Goal: Communication & Community: Share content

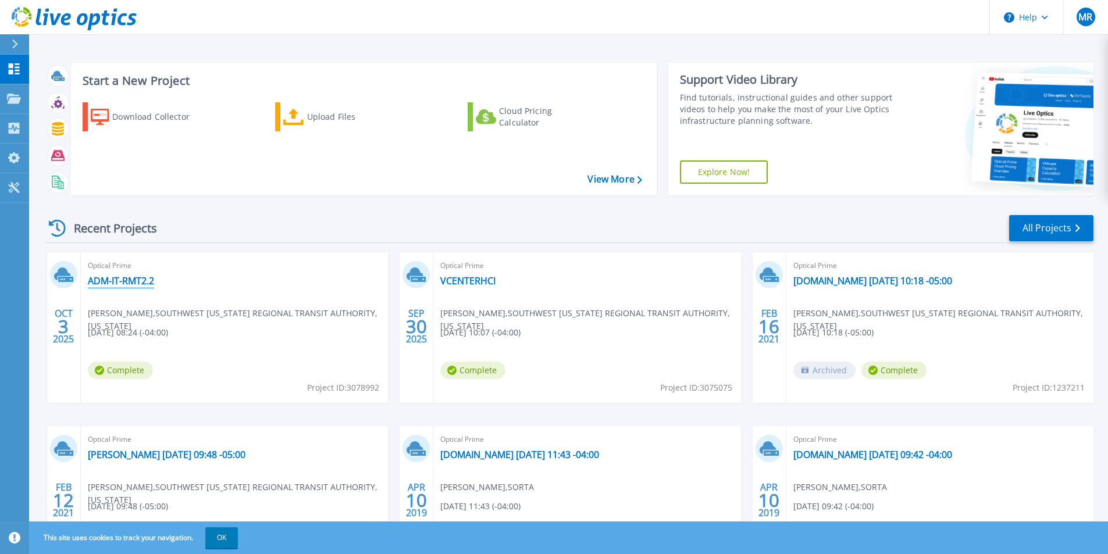
click at [112, 279] on link "ADM-IT-RMT2.2" at bounding box center [121, 281] width 66 height 12
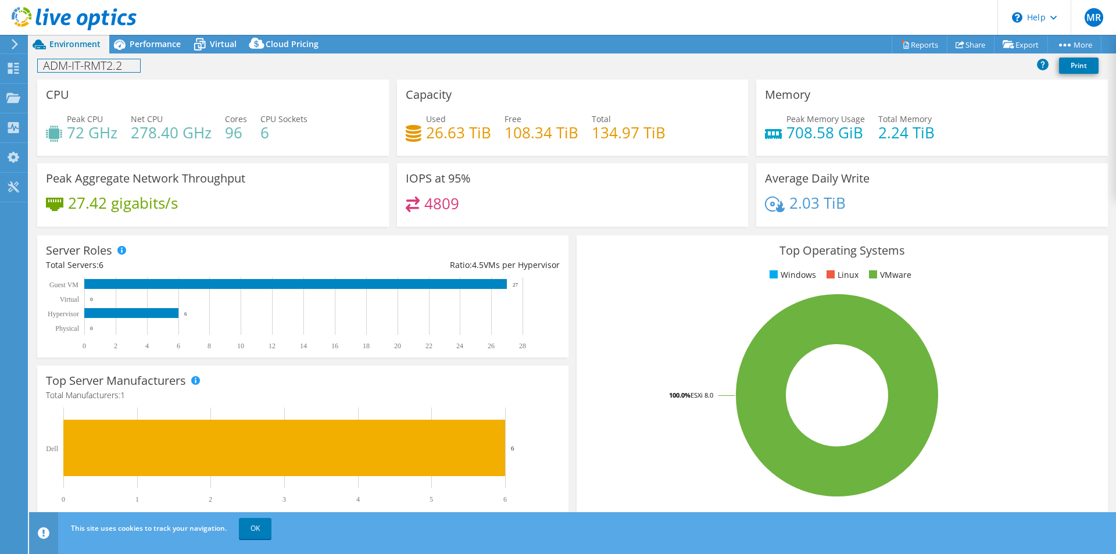
click at [92, 62] on h1 "ADM-IT-RMT2.2" at bounding box center [89, 65] width 102 height 13
click at [275, 67] on div "ADM-IT-RMT2.2 Print" at bounding box center [572, 66] width 1087 height 22
click at [112, 68] on h1 "ADM-IT-RMT2.2" at bounding box center [89, 65] width 102 height 13
drag, startPoint x: 117, startPoint y: 65, endPoint x: 0, endPoint y: 41, distance: 119.2
click at [0, 44] on div "MR End User Miguel Ruiz mruiz@go-metro.com SOUTHWEST OHIO REGIONAL TRANSIT AUTH…" at bounding box center [558, 277] width 1116 height 554
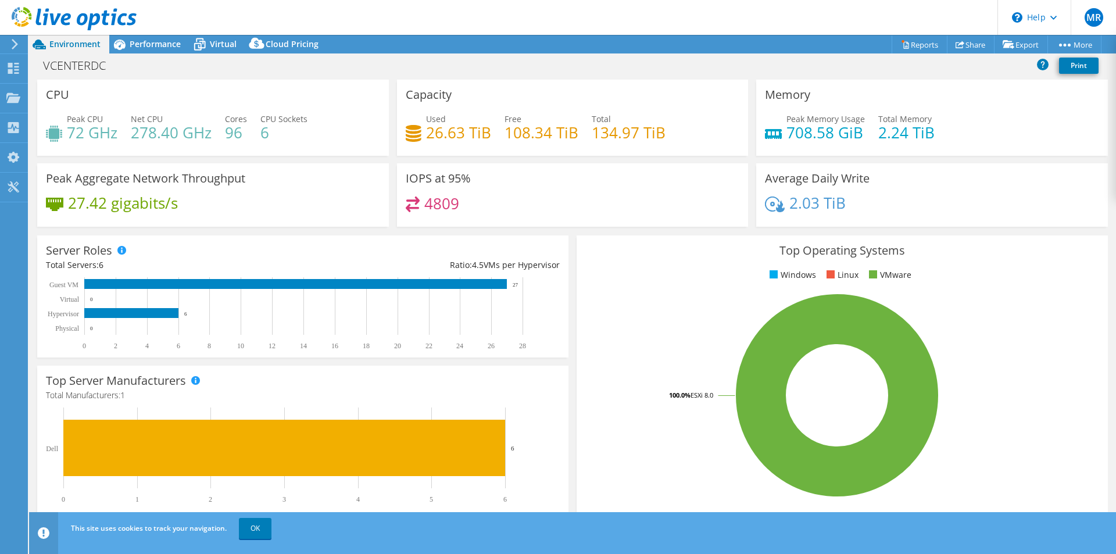
click at [248, 14] on header "MR End User Miguel Ruiz mruiz@go-metro.com SOUTHWEST OHIO REGIONAL TRANSIT AUTH…" at bounding box center [558, 17] width 1116 height 35
click at [135, 69] on h1 "ADM-IT-RMT2.2" at bounding box center [89, 65] width 102 height 13
drag, startPoint x: 137, startPoint y: 67, endPoint x: 0, endPoint y: 70, distance: 137.2
click at [0, 70] on div "MR End User Miguel Ruiz mruiz@go-metro.com SOUTHWEST OHIO REGIONAL TRANSIT AUTH…" at bounding box center [558, 277] width 1116 height 554
click at [131, 65] on h1 "ADM-IT-RMT2.2" at bounding box center [89, 65] width 102 height 13
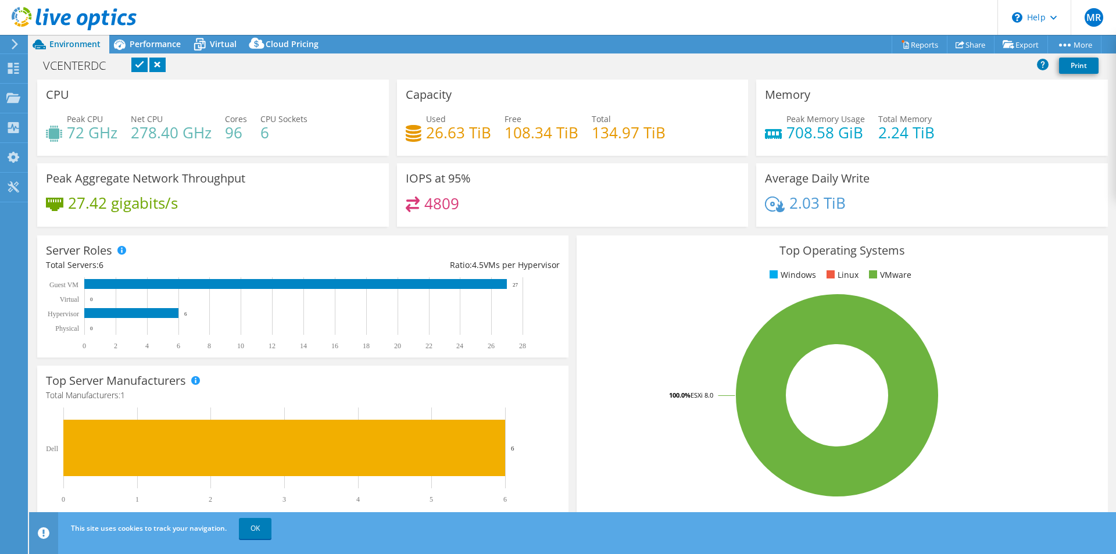
click at [141, 65] on link at bounding box center [139, 65] width 16 height 15
click at [261, 534] on link "OK" at bounding box center [255, 528] width 33 height 21
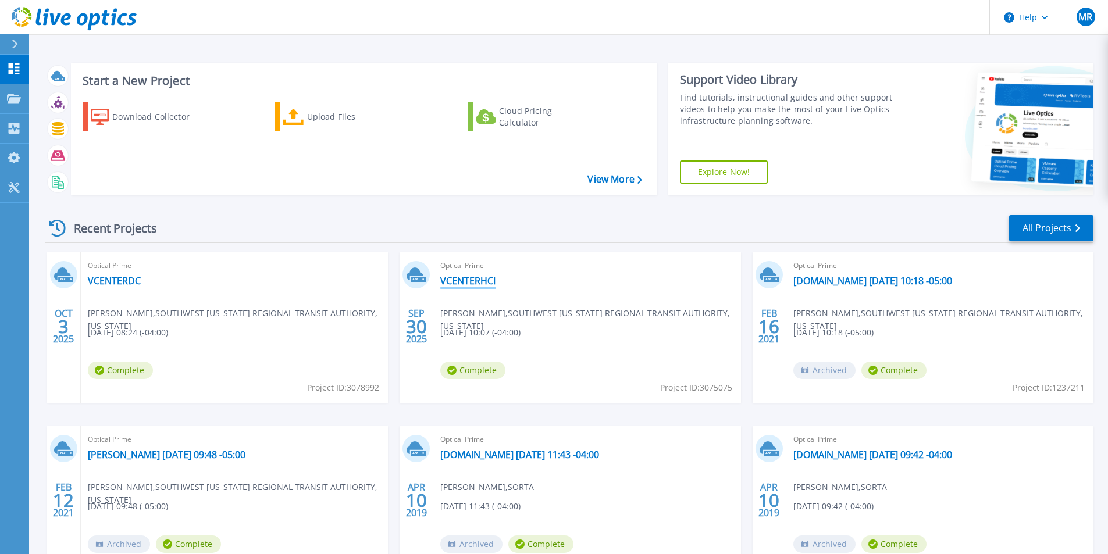
click at [459, 281] on link "VCENTERHCI" at bounding box center [467, 281] width 55 height 12
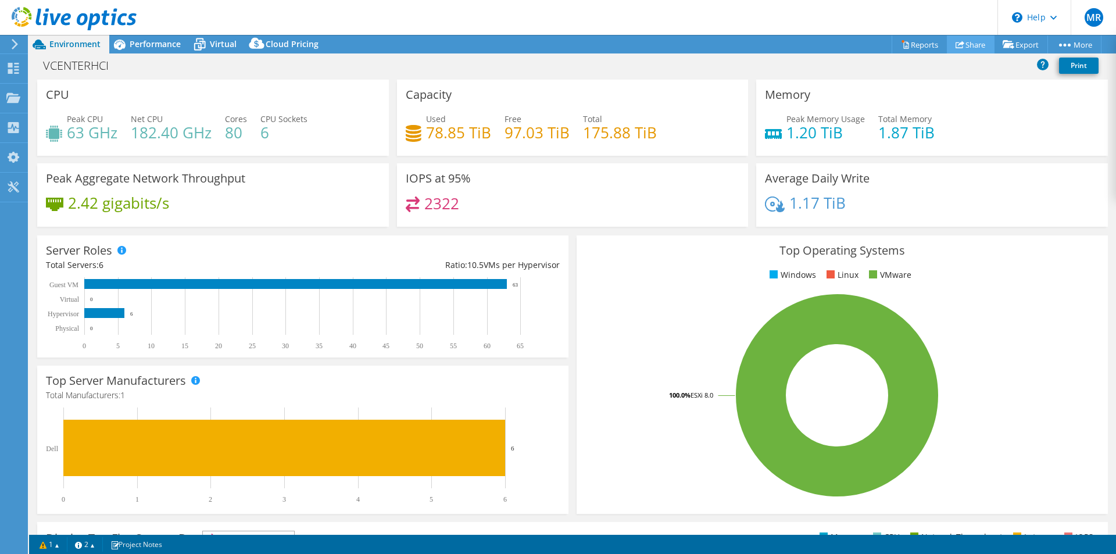
click at [965, 44] on link "Share" at bounding box center [971, 44] width 48 height 18
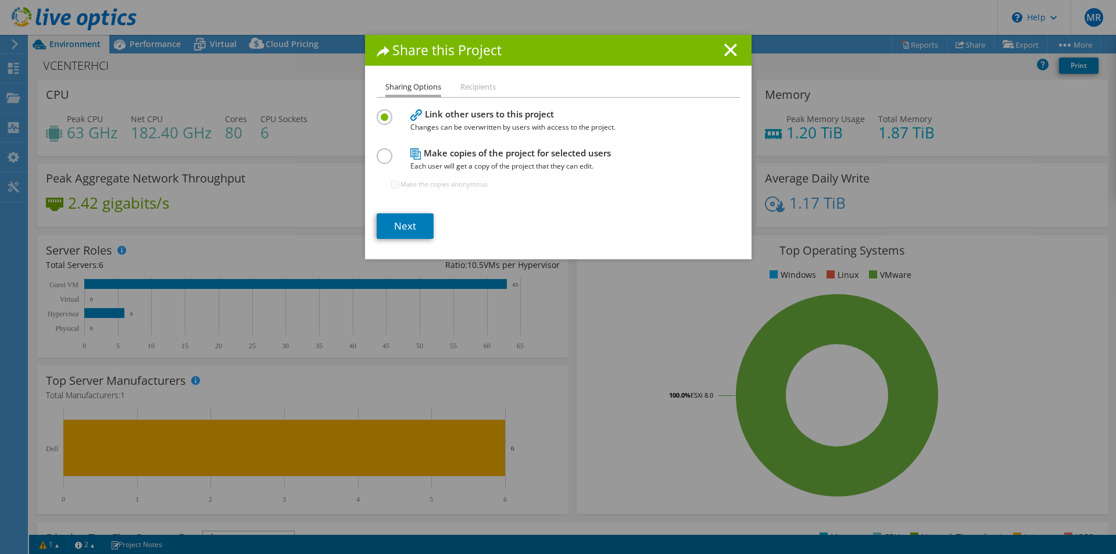
click at [470, 87] on li "Recipients" at bounding box center [478, 87] width 35 height 15
click at [396, 228] on link "Next" at bounding box center [405, 226] width 57 height 26
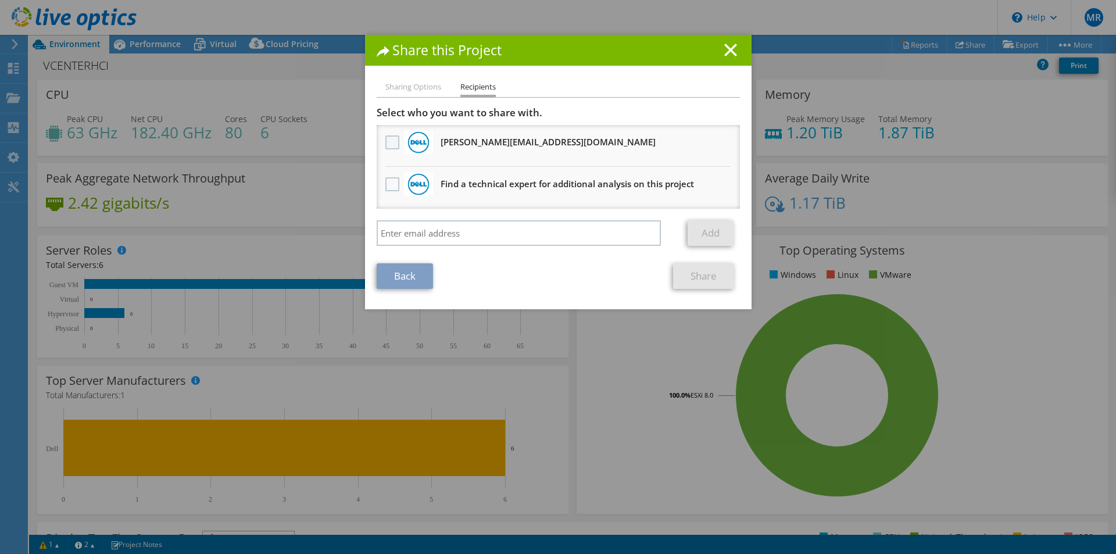
click at [390, 142] on label at bounding box center [394, 142] width 17 height 14
click at [0, 0] on input "checkbox" at bounding box center [0, 0] width 0 height 0
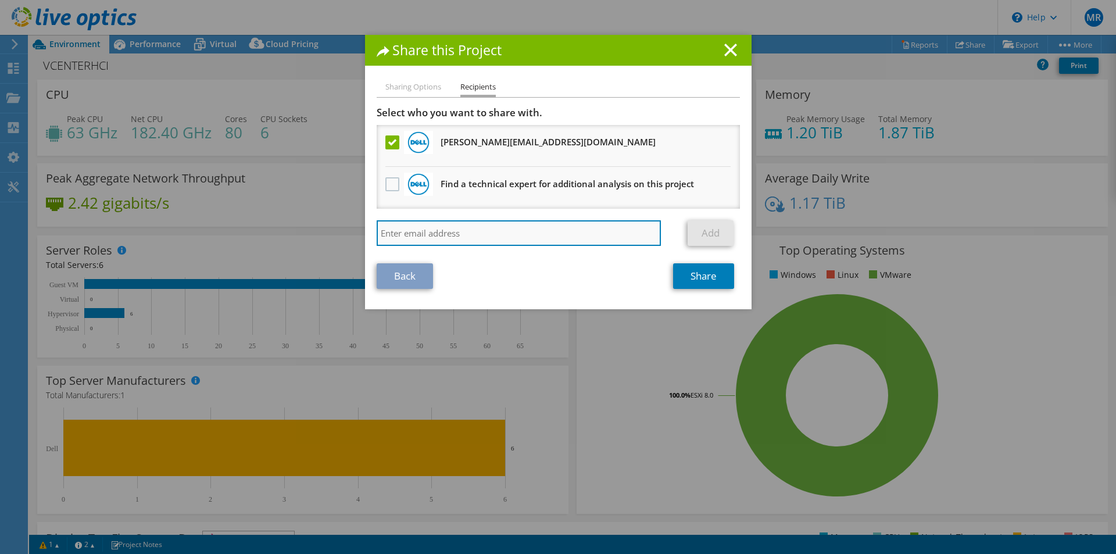
click at [462, 231] on input "search" at bounding box center [519, 233] width 285 height 26
type input "A"
type input "a"
click at [422, 227] on input "search" at bounding box center [519, 233] width 285 height 26
type input "[PERSON_NAME][EMAIL_ADDRESS][DOMAIN_NAME]"
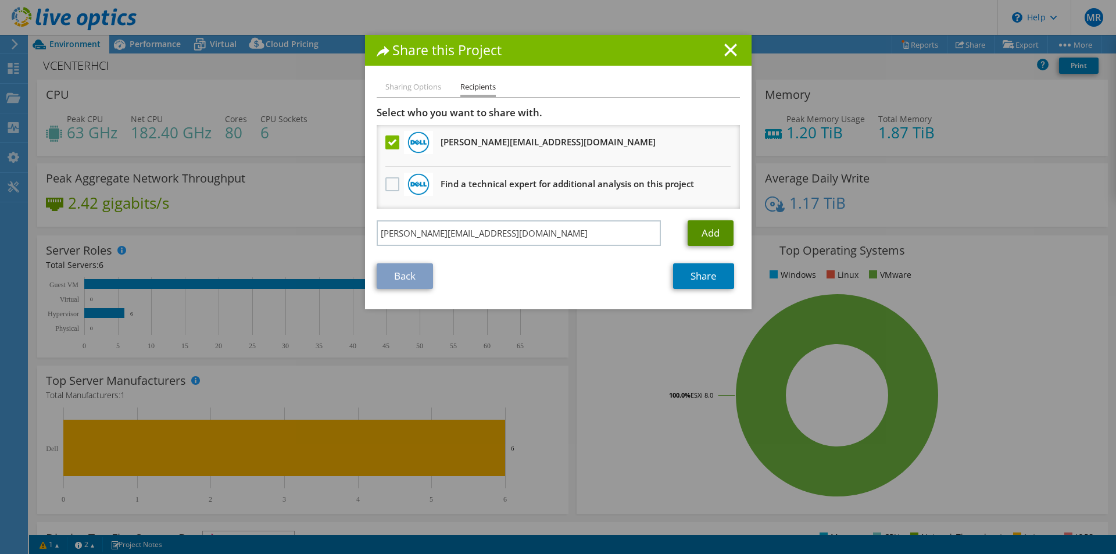
click at [705, 235] on link "Add" at bounding box center [711, 233] width 46 height 26
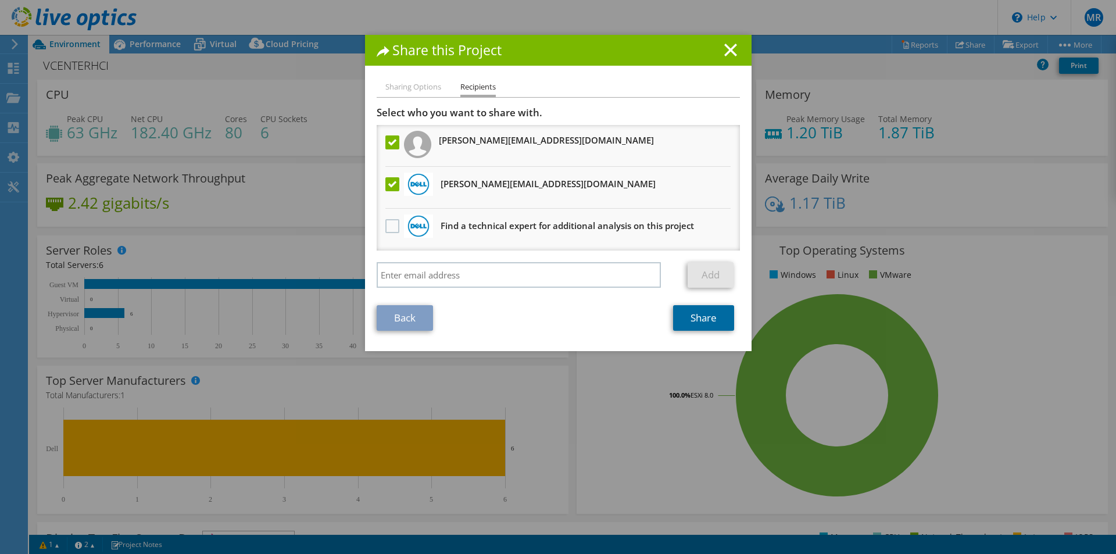
click at [700, 321] on link "Share" at bounding box center [703, 318] width 61 height 26
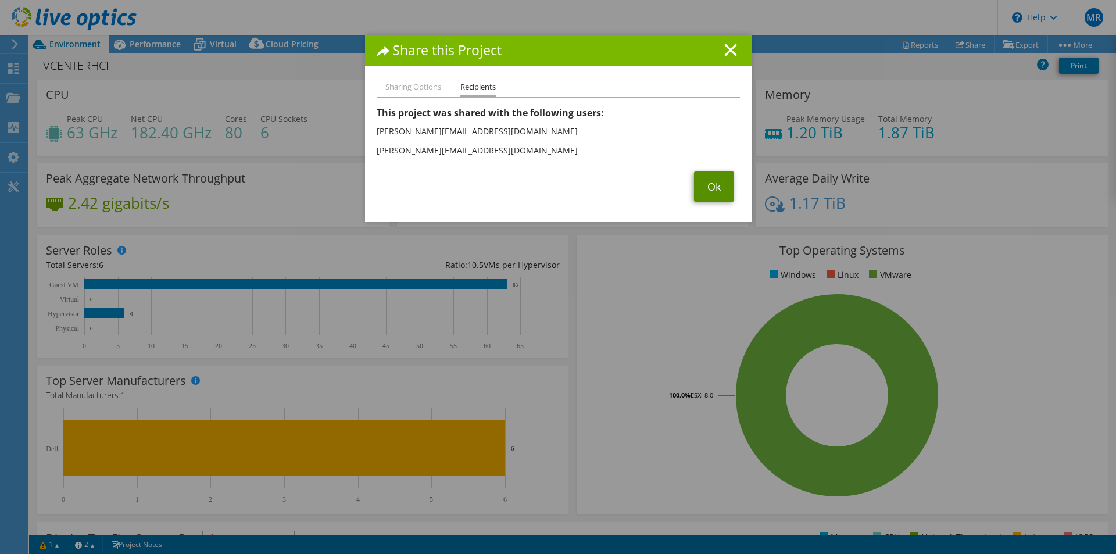
click at [705, 191] on link "Ok" at bounding box center [714, 187] width 40 height 30
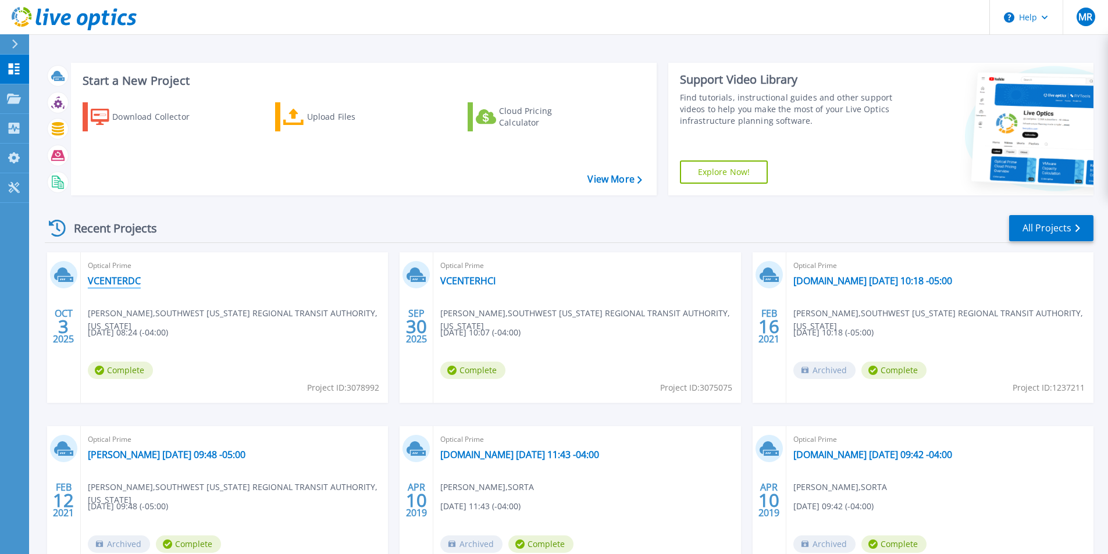
click at [109, 279] on link "VCENTERDC" at bounding box center [114, 281] width 53 height 12
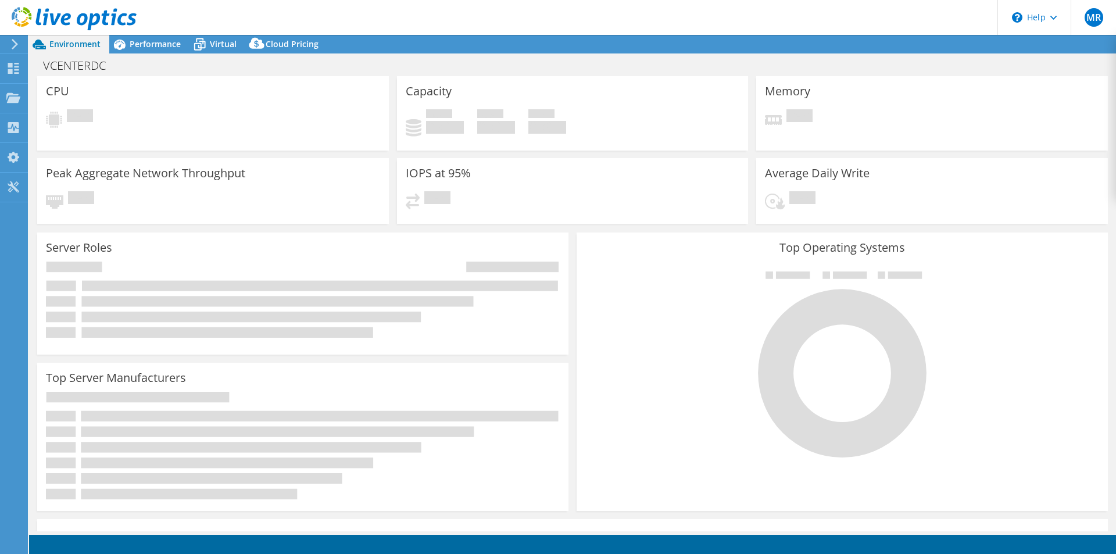
select select "USD"
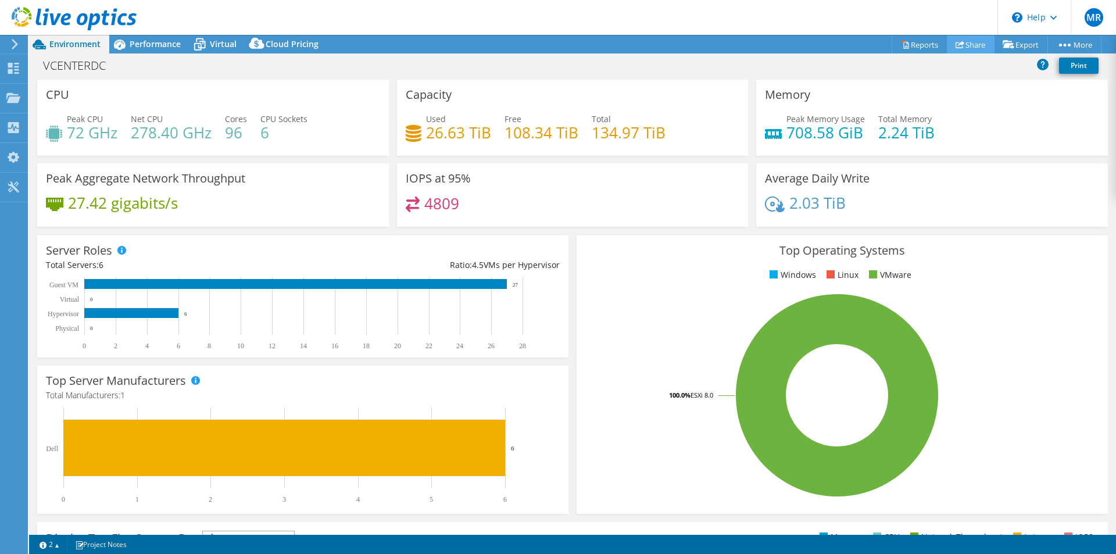
click at [962, 45] on link "Share" at bounding box center [971, 44] width 48 height 18
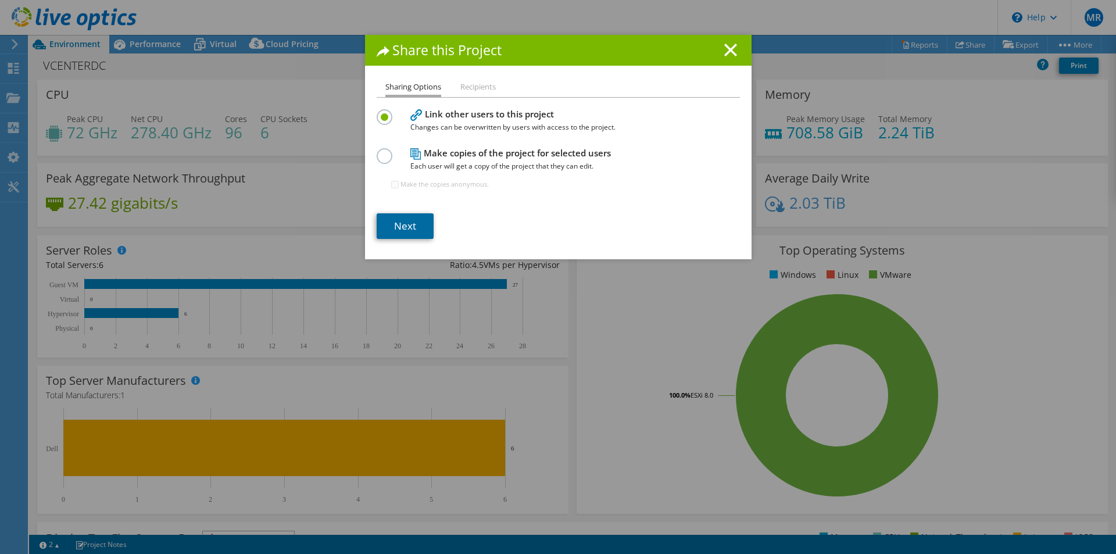
click at [402, 221] on link "Next" at bounding box center [405, 226] width 57 height 26
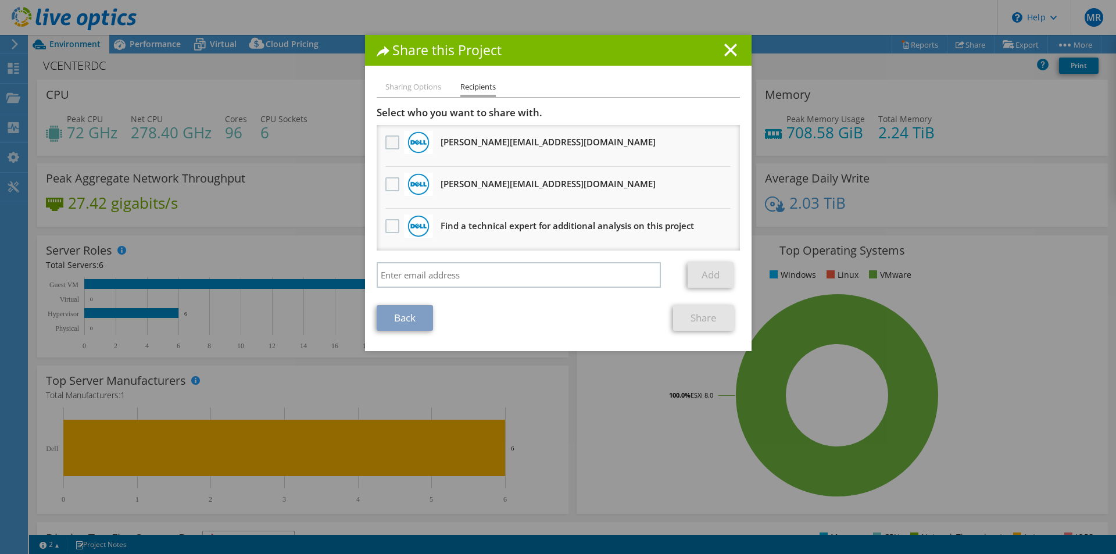
click at [388, 137] on label at bounding box center [394, 142] width 17 height 14
click at [0, 0] on input "checkbox" at bounding box center [0, 0] width 0 height 0
click at [390, 184] on label at bounding box center [394, 184] width 17 height 14
click at [0, 0] on input "checkbox" at bounding box center [0, 0] width 0 height 0
drag, startPoint x: 698, startPoint y: 316, endPoint x: 662, endPoint y: 311, distance: 36.4
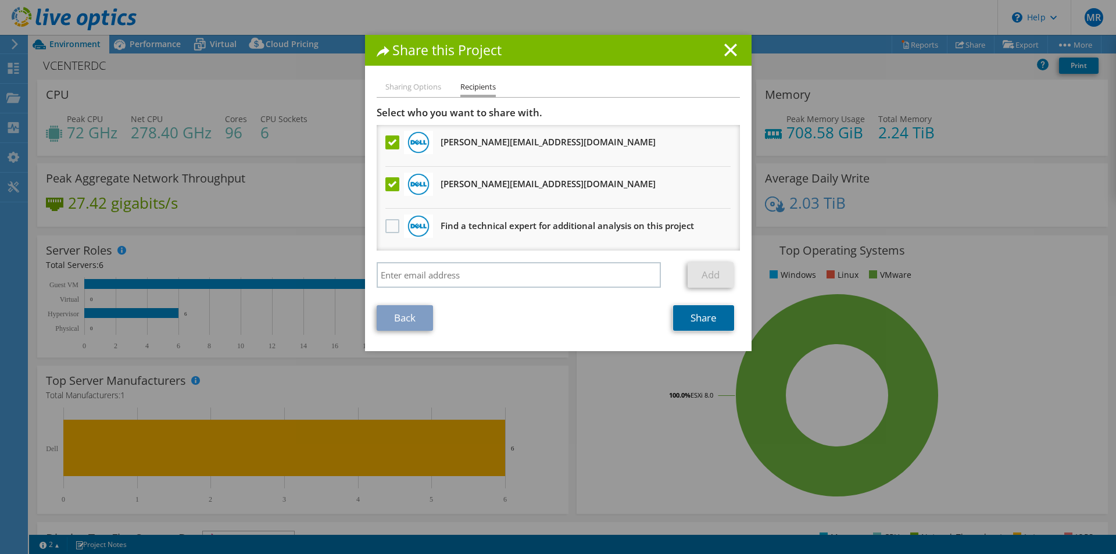
click at [697, 316] on link "Share" at bounding box center [703, 318] width 61 height 26
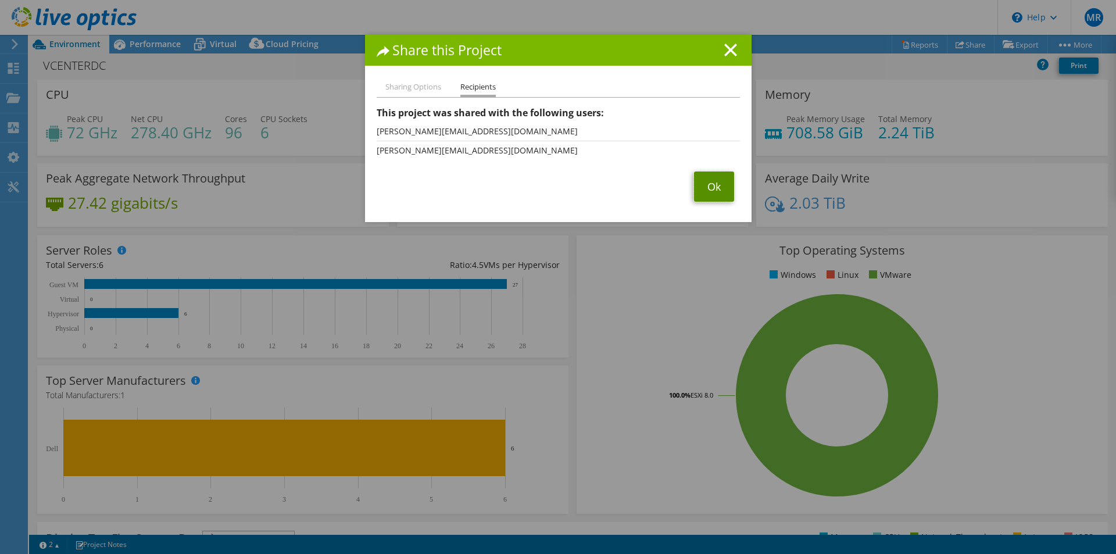
click at [706, 186] on link "Ok" at bounding box center [714, 187] width 40 height 30
